Goal: Task Accomplishment & Management: Manage account settings

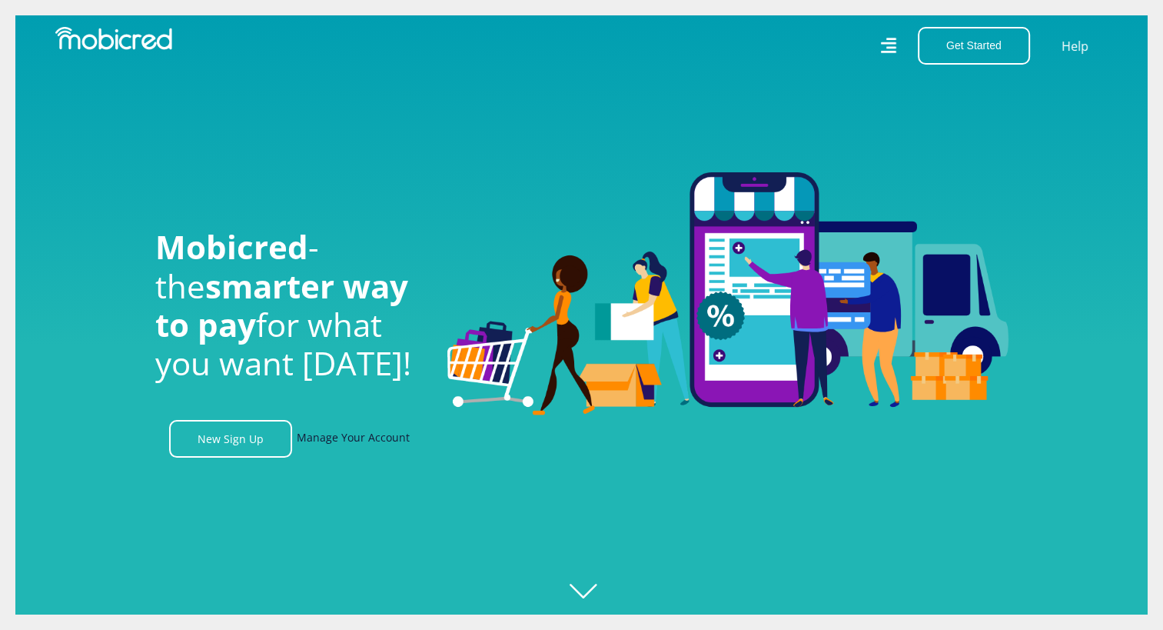
click at [324, 447] on link "Manage Your Account" at bounding box center [353, 439] width 113 height 38
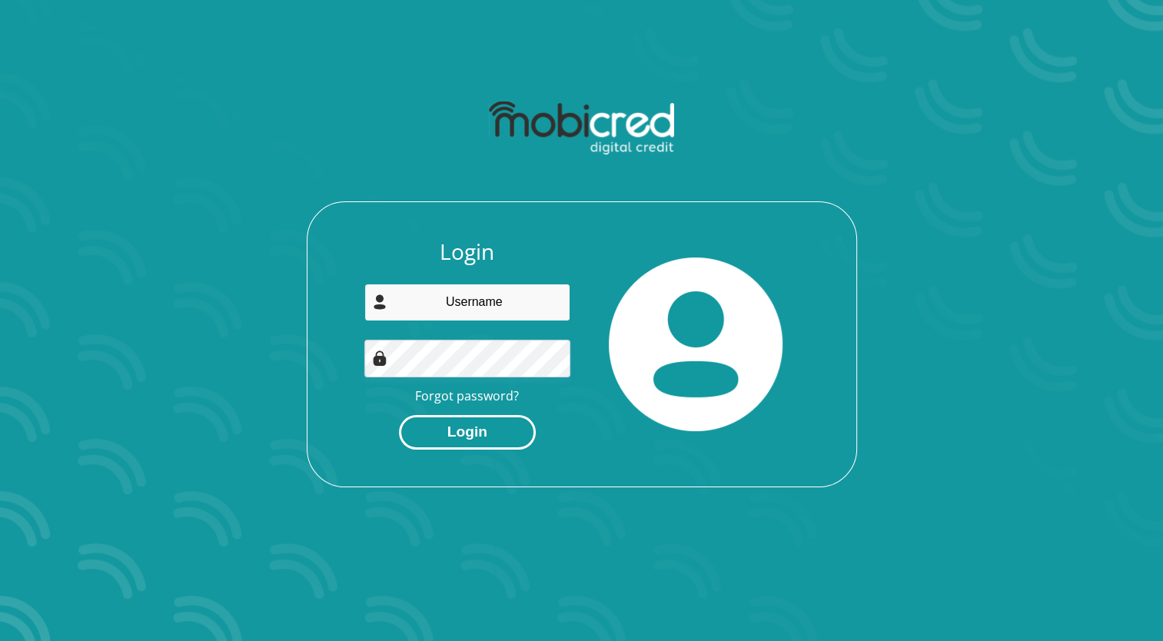
type input "lanseria@taxshop.co.za"
click at [453, 430] on button "Login" at bounding box center [467, 432] width 137 height 35
